Goal: Check status: Check status

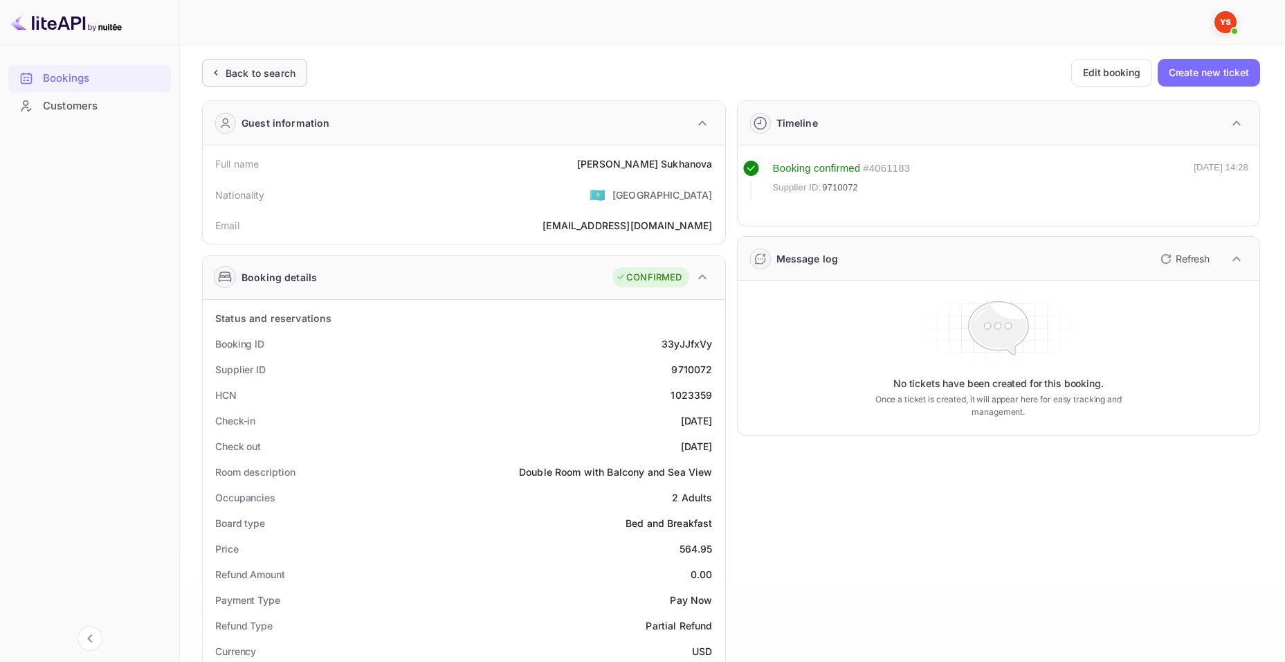
click at [263, 73] on div "Back to search" at bounding box center [261, 73] width 70 height 15
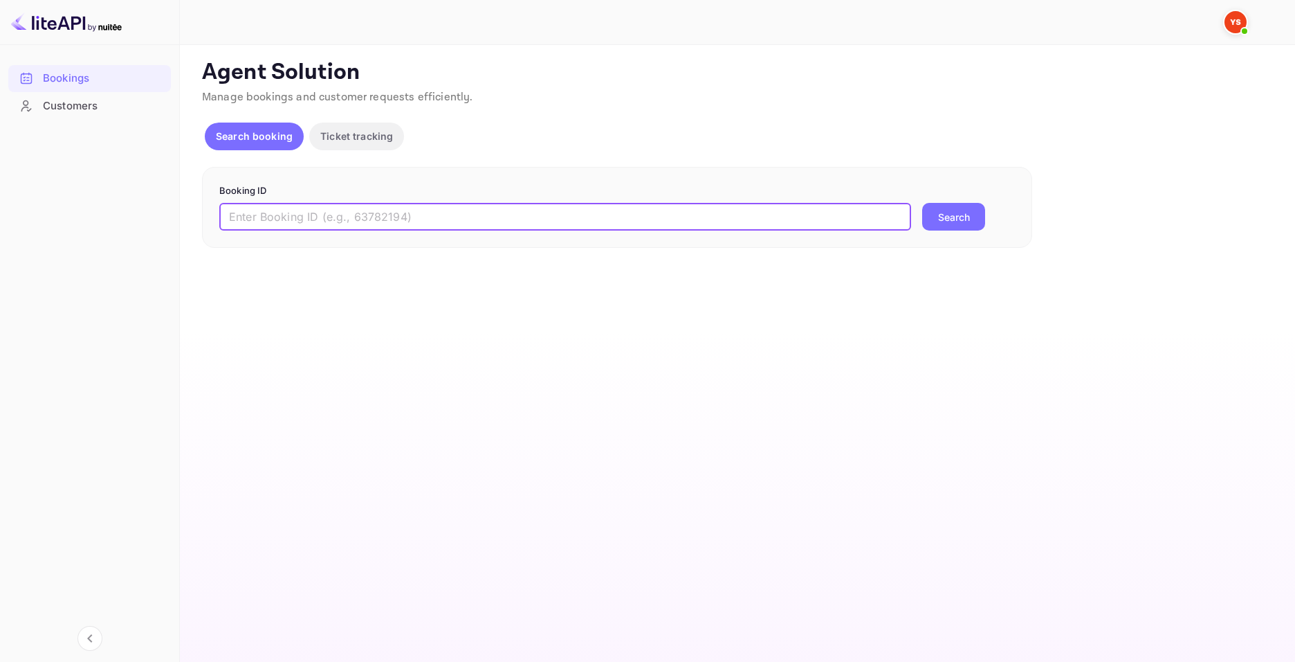
click at [442, 214] on input "text" at bounding box center [565, 217] width 692 height 28
paste input "9003441"
type input "9003441"
click at [922, 220] on div "9003441 ​ Search" at bounding box center [617, 217] width 796 height 28
click at [937, 220] on button "Search" at bounding box center [953, 217] width 63 height 28
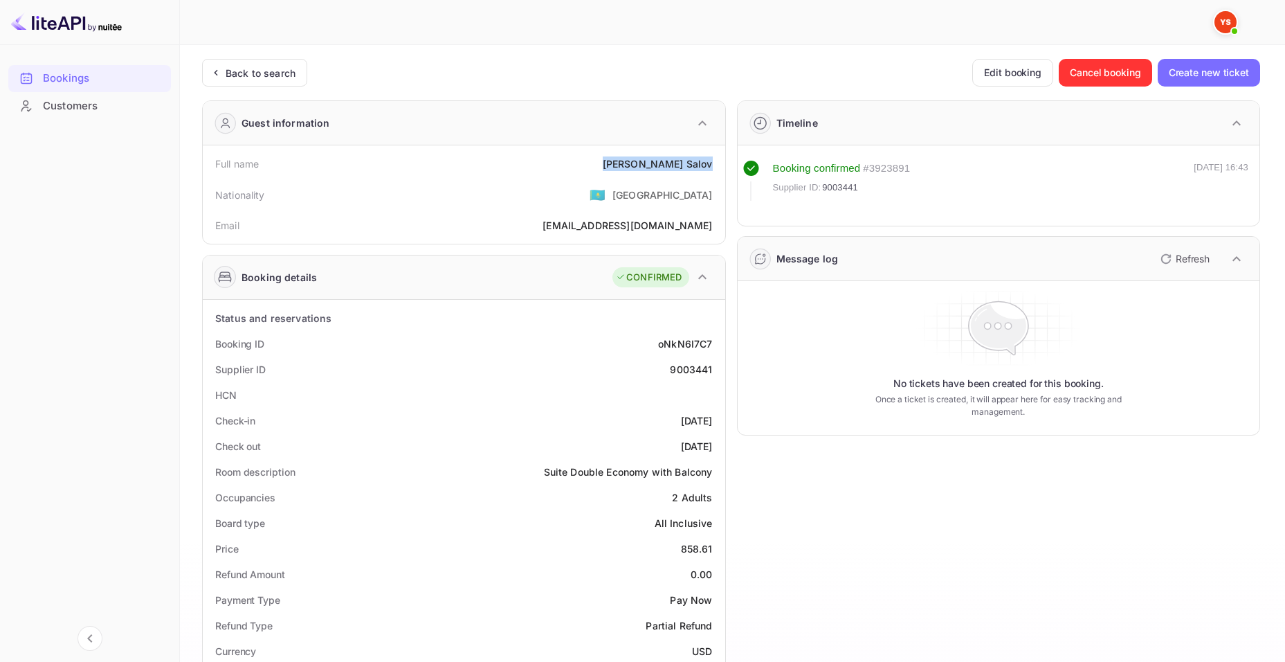
drag, startPoint x: 644, startPoint y: 166, endPoint x: 711, endPoint y: 166, distance: 67.1
click at [711, 166] on div "Full name [PERSON_NAME]" at bounding box center [463, 164] width 511 height 26
copy div "[PERSON_NAME]"
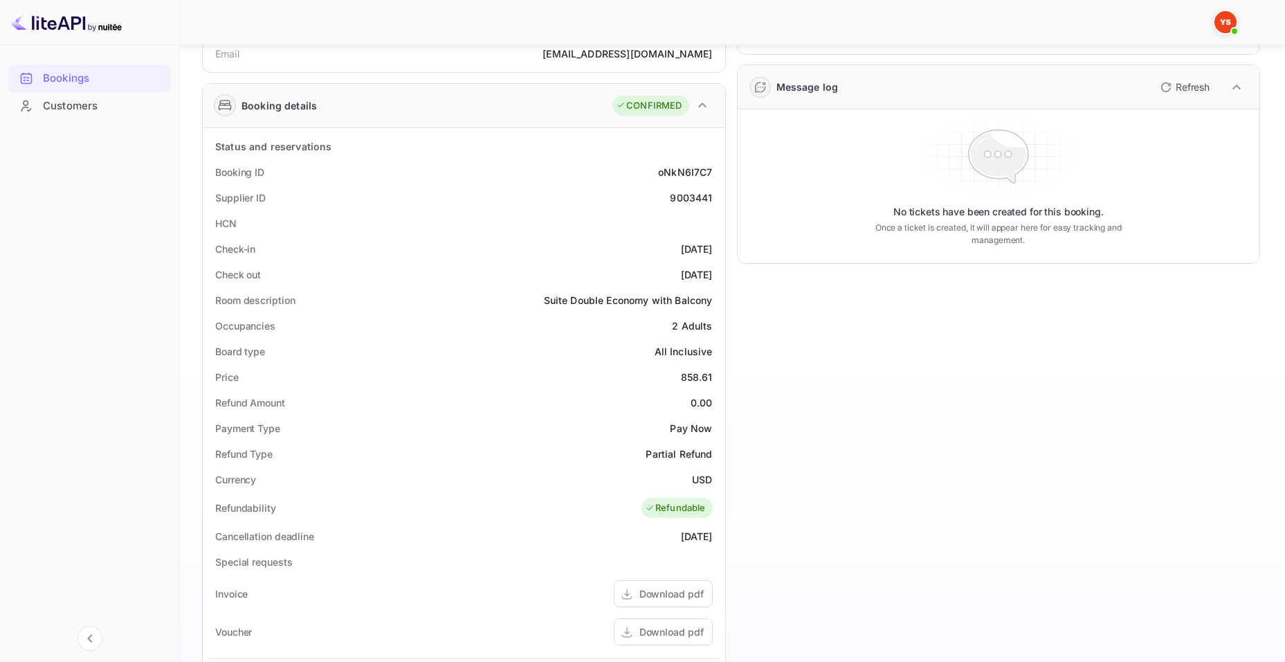
scroll to position [208, 0]
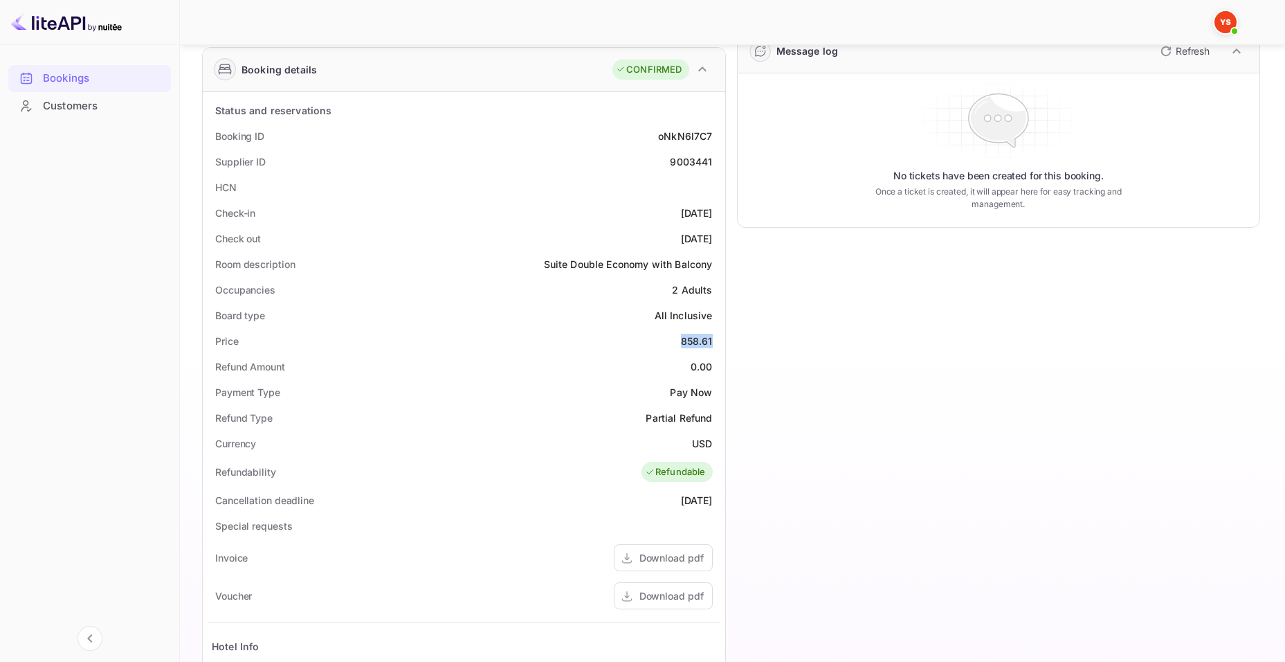
drag, startPoint x: 681, startPoint y: 340, endPoint x: 713, endPoint y: 340, distance: 32.5
click at [713, 340] on div "Price 858.61" at bounding box center [463, 341] width 511 height 26
copy div "858.61"
drag, startPoint x: 699, startPoint y: 441, endPoint x: 715, endPoint y: 442, distance: 16.6
click at [715, 442] on div "Currency USD" at bounding box center [463, 443] width 511 height 26
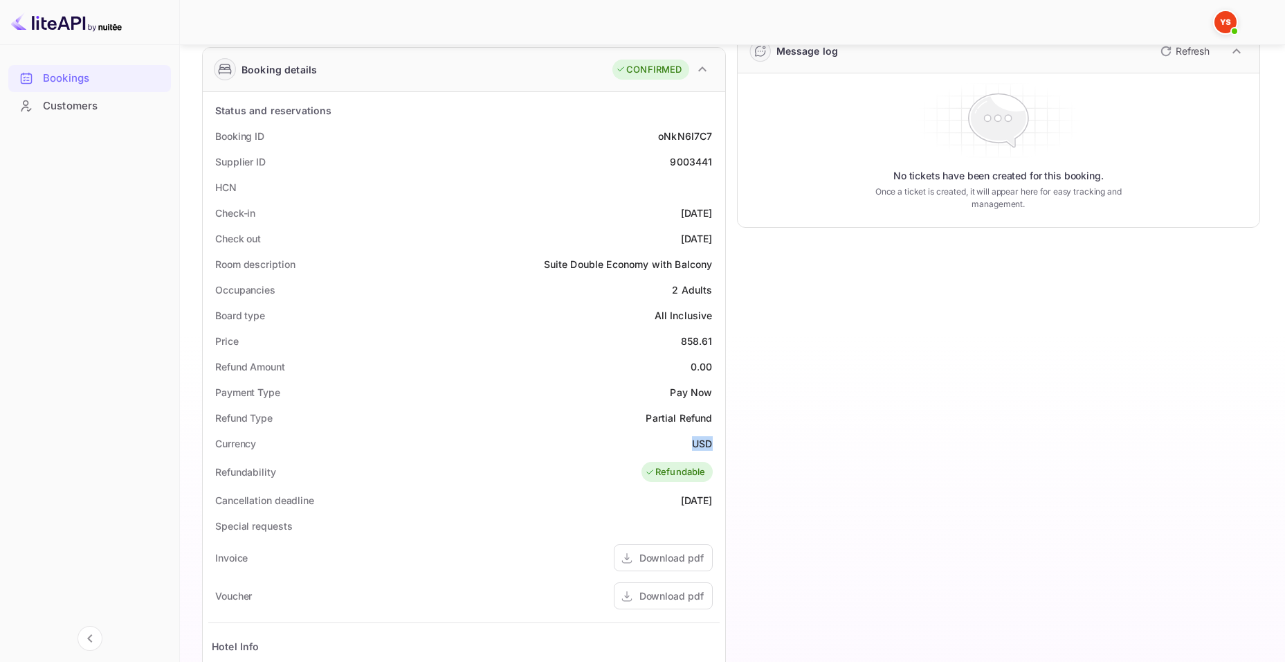
copy div "USD"
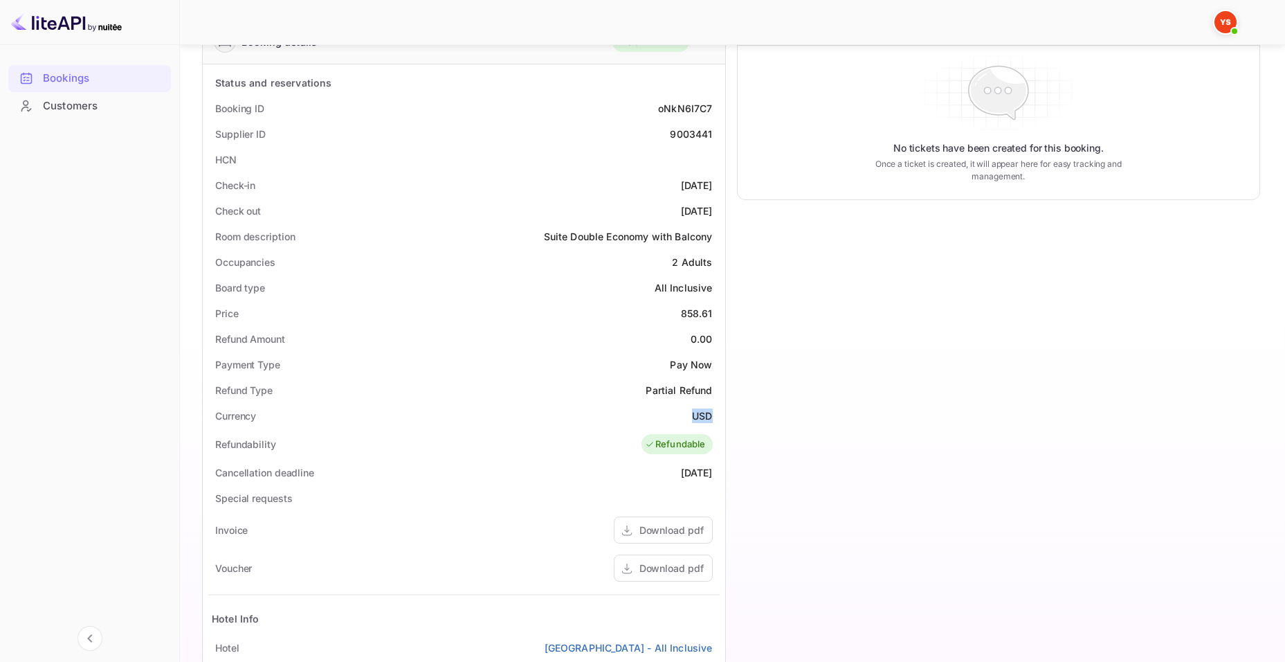
scroll to position [176, 0]
